Goal: Entertainment & Leisure: Consume media (video, audio)

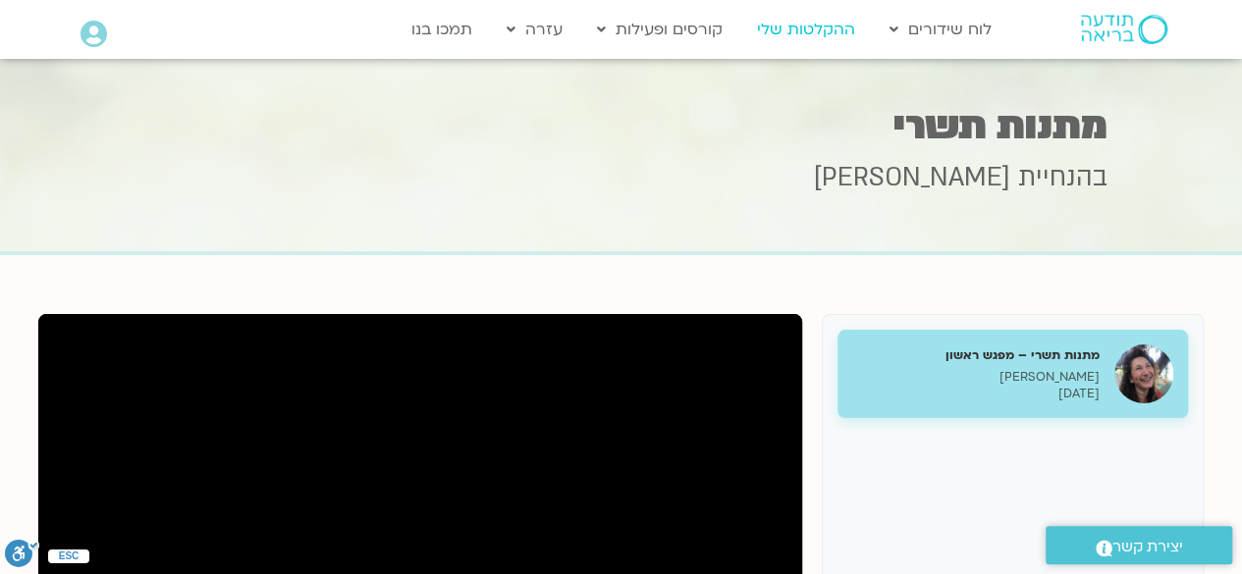
click at [795, 29] on link "ההקלטות שלי" at bounding box center [806, 29] width 118 height 37
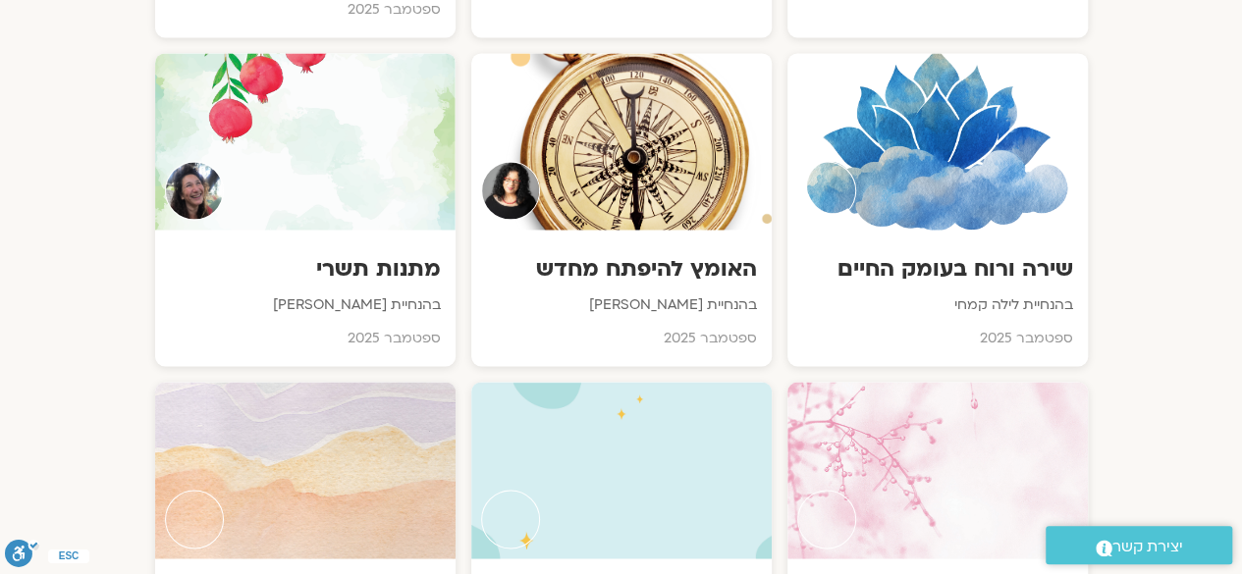
scroll to position [1482, 0]
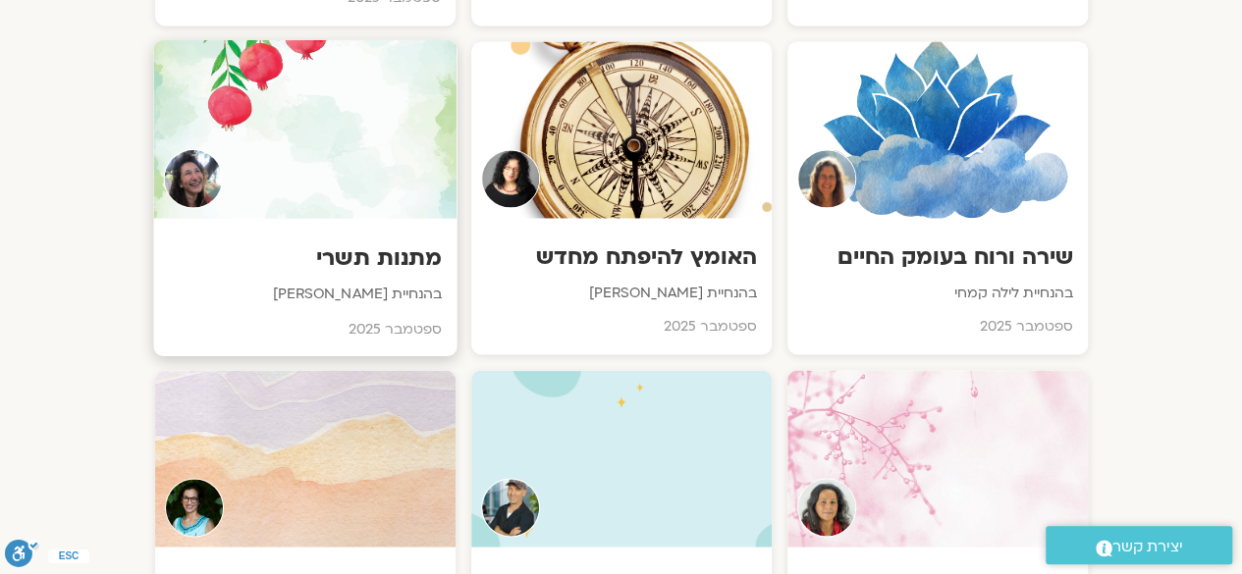
click at [306, 218] on div "מתנות תשרי בהנחיית מירה רגב ספטמבר 2025" at bounding box center [304, 286] width 303 height 137
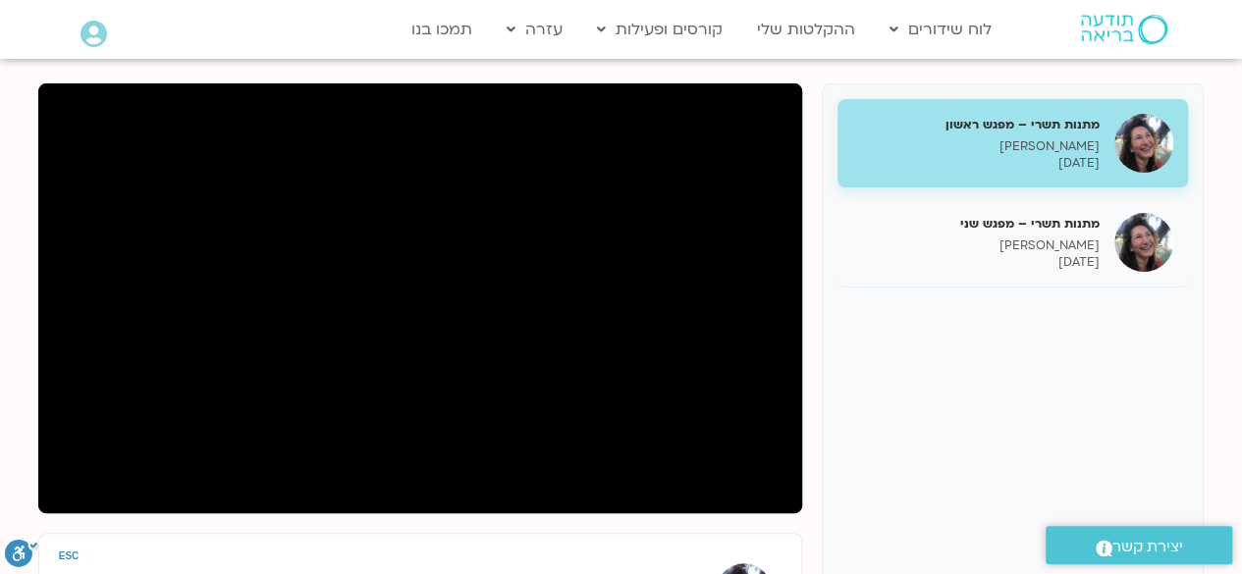
scroll to position [230, 0]
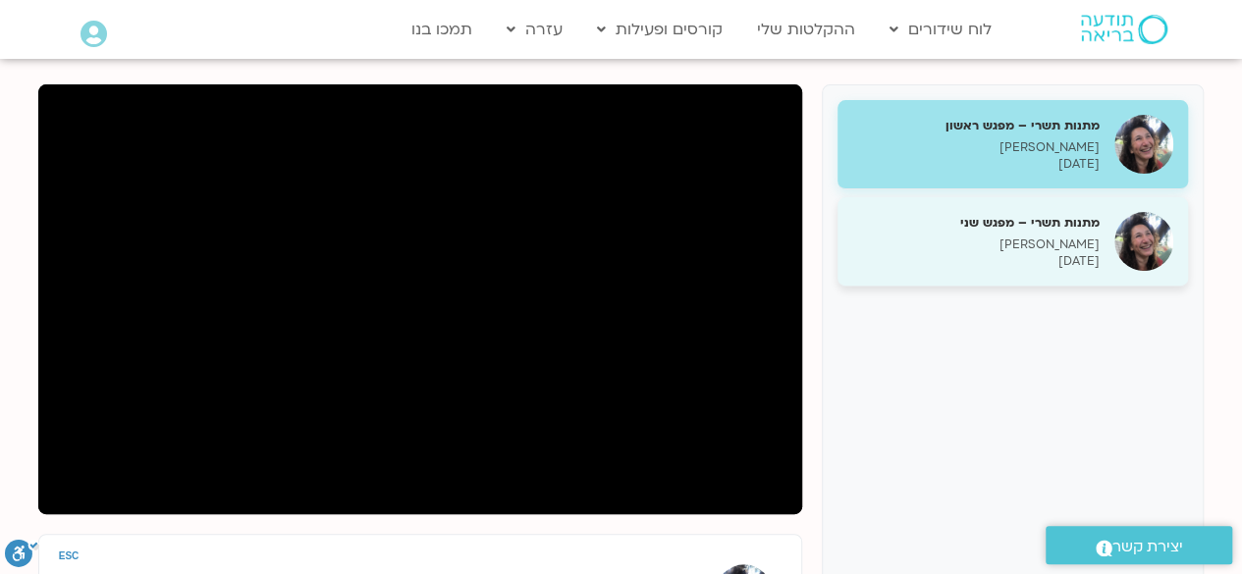
click at [1033, 241] on p "[PERSON_NAME]" at bounding box center [975, 245] width 247 height 17
